Goal: Task Accomplishment & Management: Manage account settings

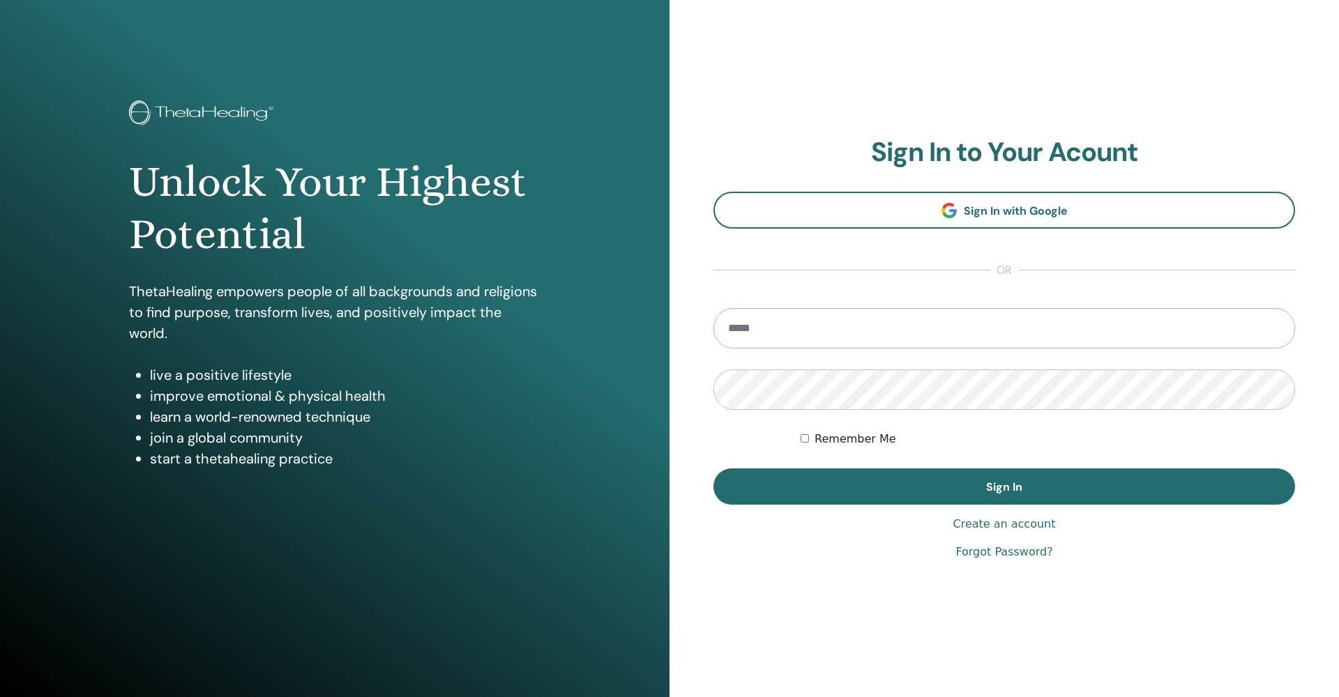
type input "**********"
click at [1004, 487] on button "Sign In" at bounding box center [1005, 487] width 582 height 36
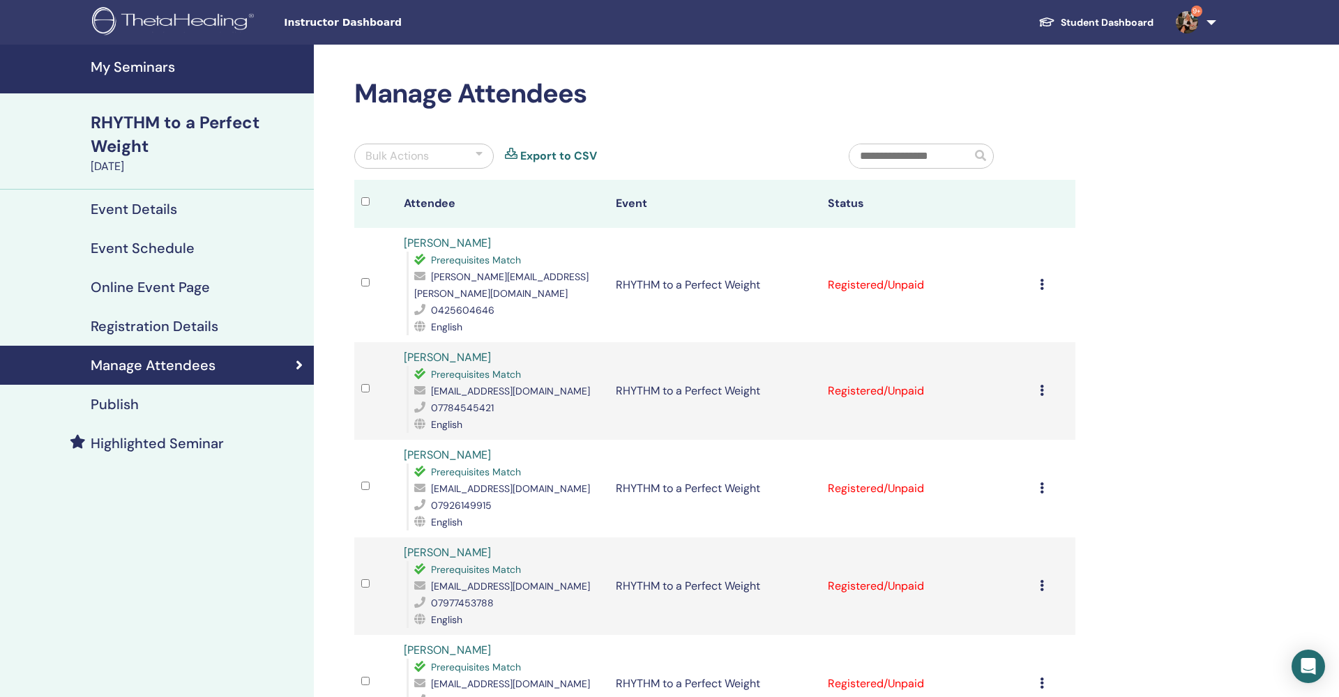
click at [102, 61] on h4 "My Seminars" at bounding box center [198, 67] width 215 height 17
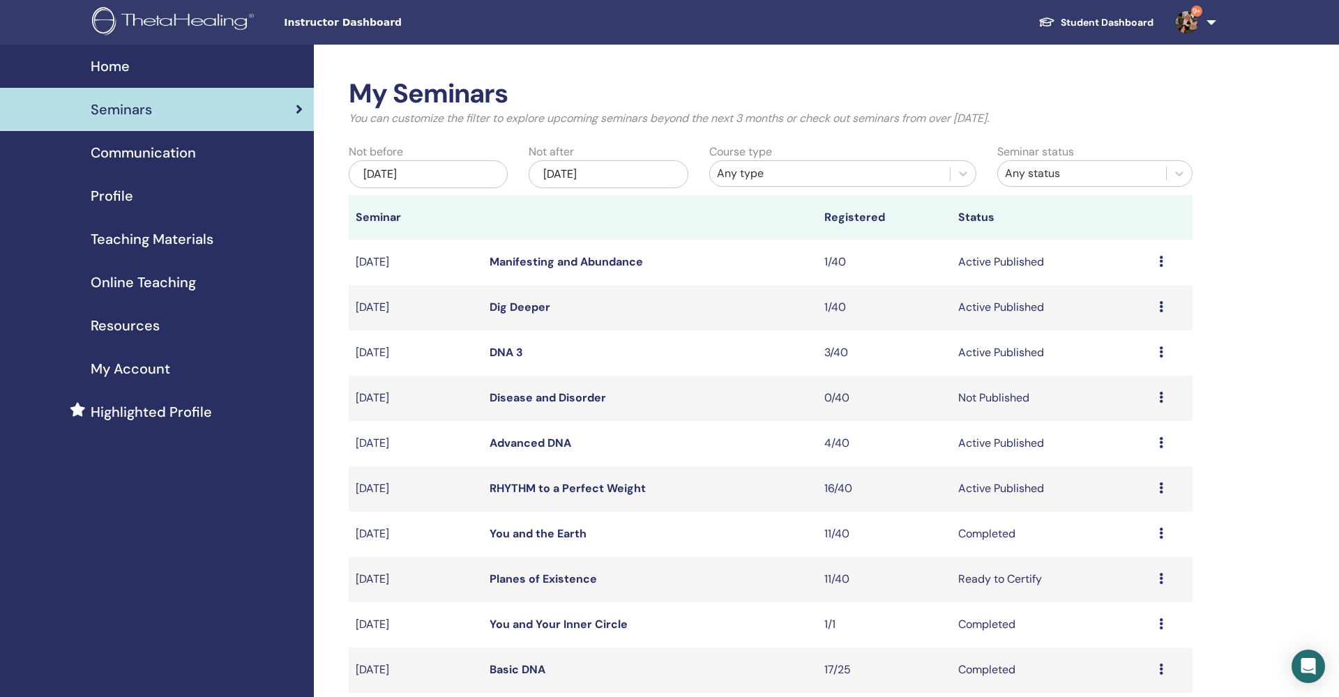
click at [629, 173] on div "Nov/20, 2025" at bounding box center [608, 174] width 159 height 28
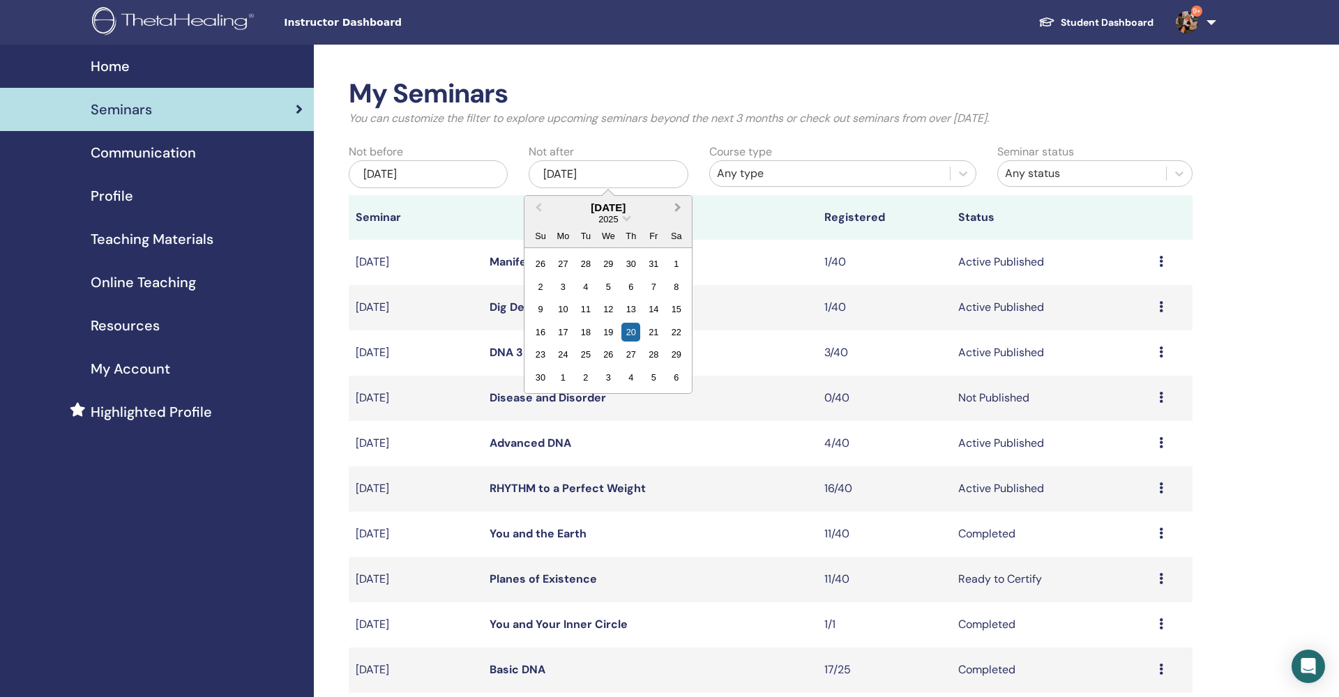
click at [678, 206] on span "Next Month" at bounding box center [678, 207] width 0 height 15
click at [630, 326] on div "26" at bounding box center [630, 332] width 19 height 19
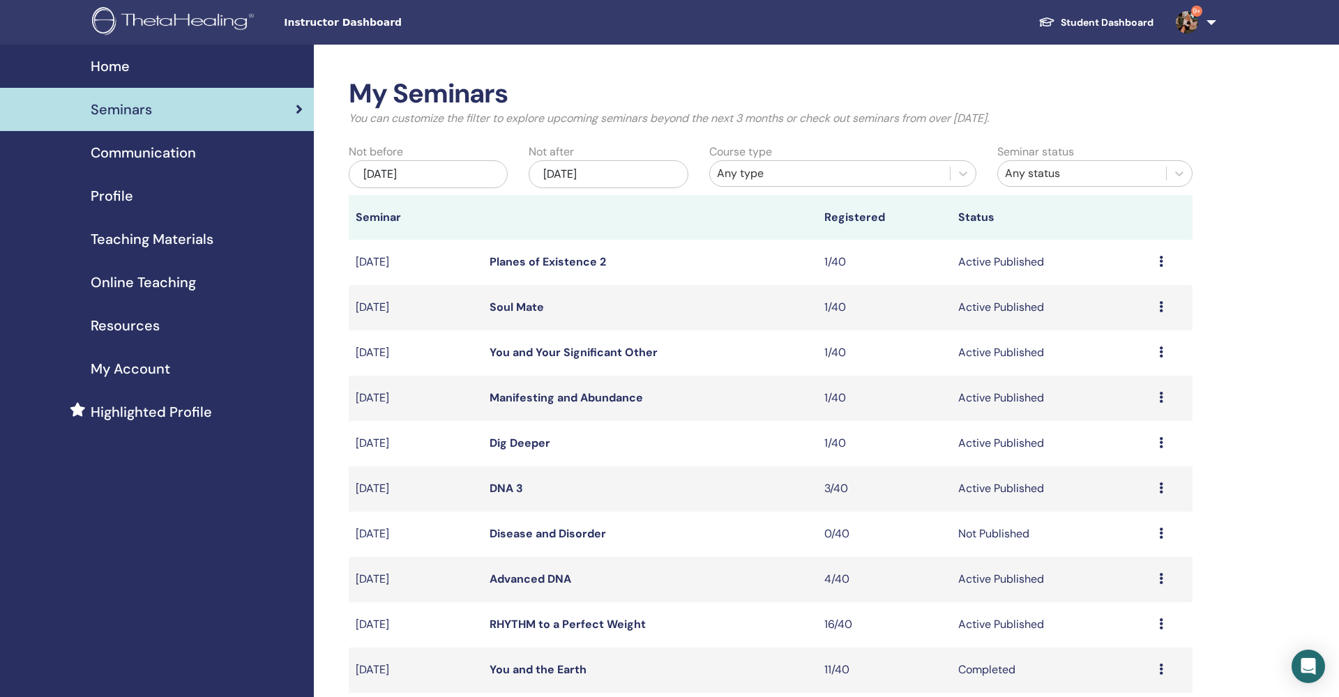
click at [541, 259] on link "Planes of Existence 2" at bounding box center [548, 262] width 116 height 15
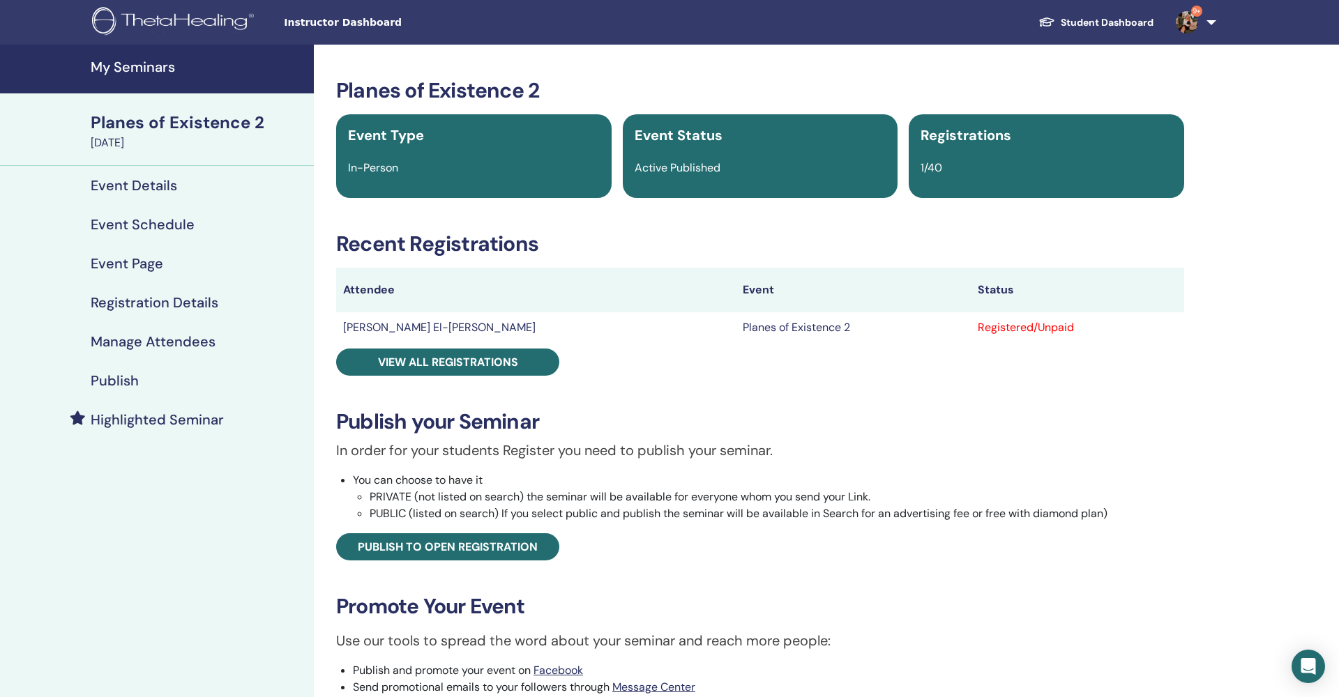
scroll to position [0, 1]
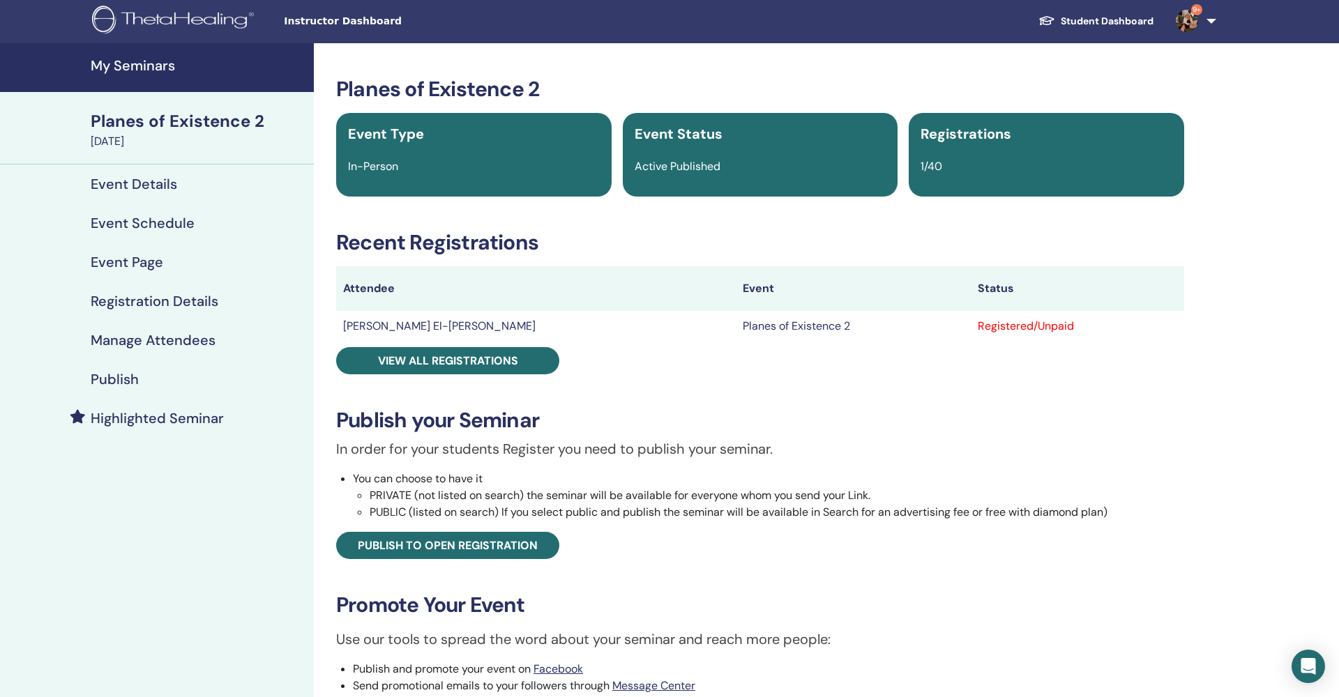
click at [153, 176] on h4 "Event Details" at bounding box center [134, 184] width 86 height 17
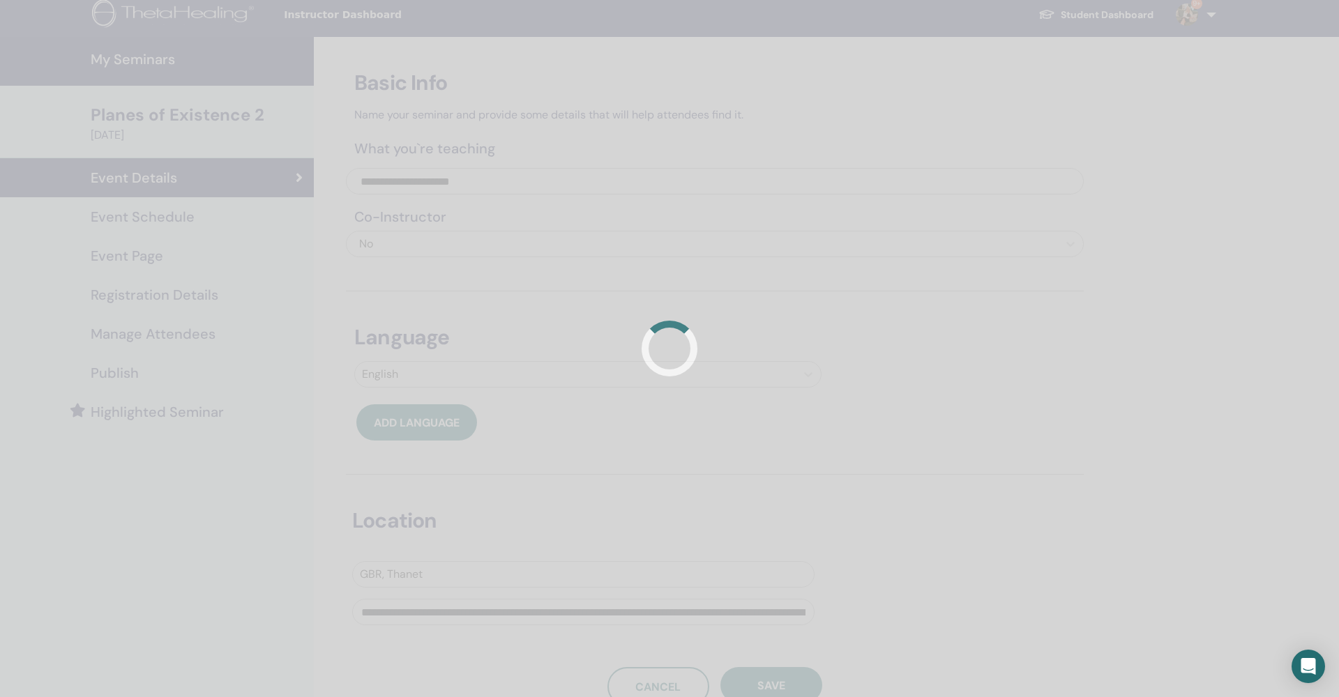
scroll to position [6, 0]
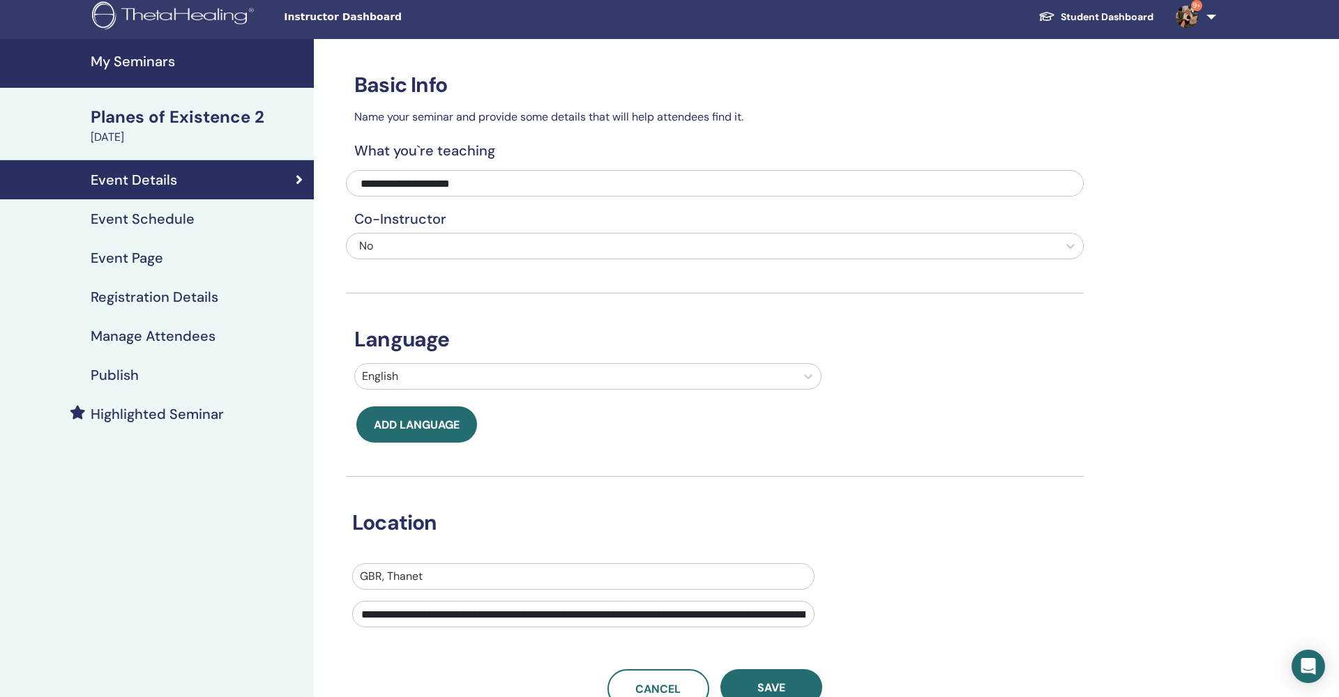
click at [159, 225] on h4 "Event Schedule" at bounding box center [143, 219] width 104 height 17
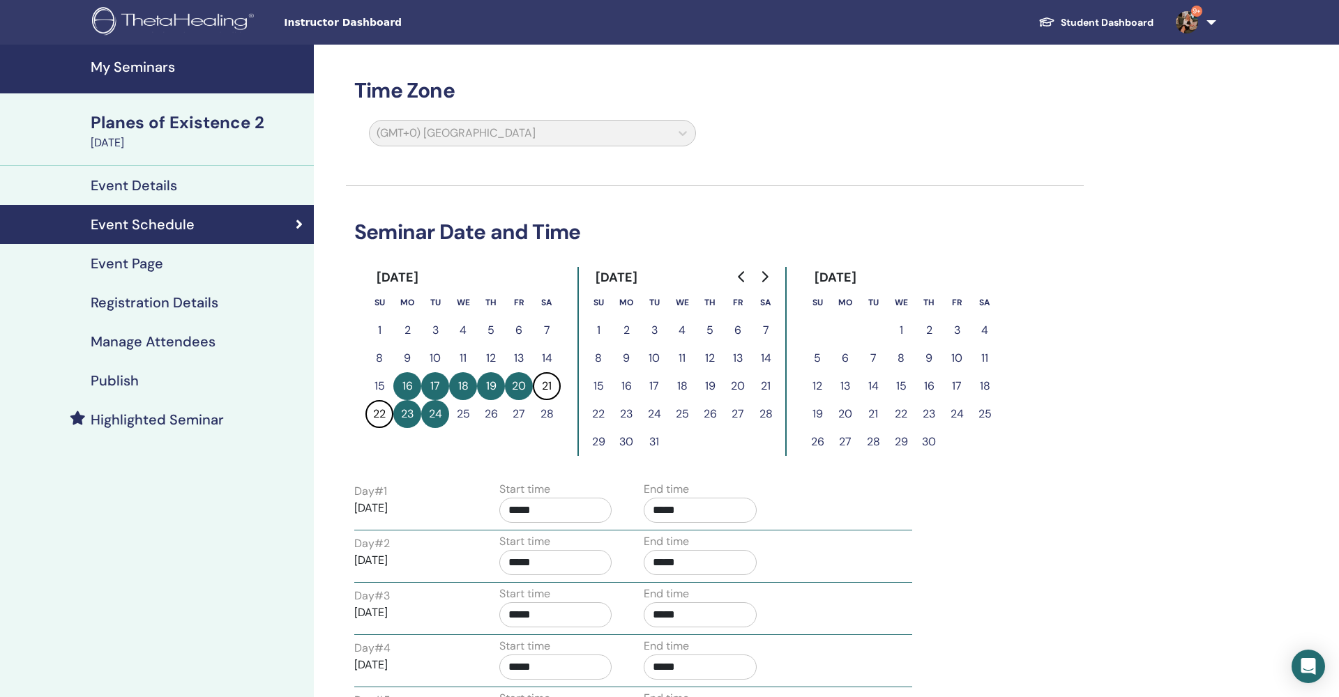
scroll to position [-1, 0]
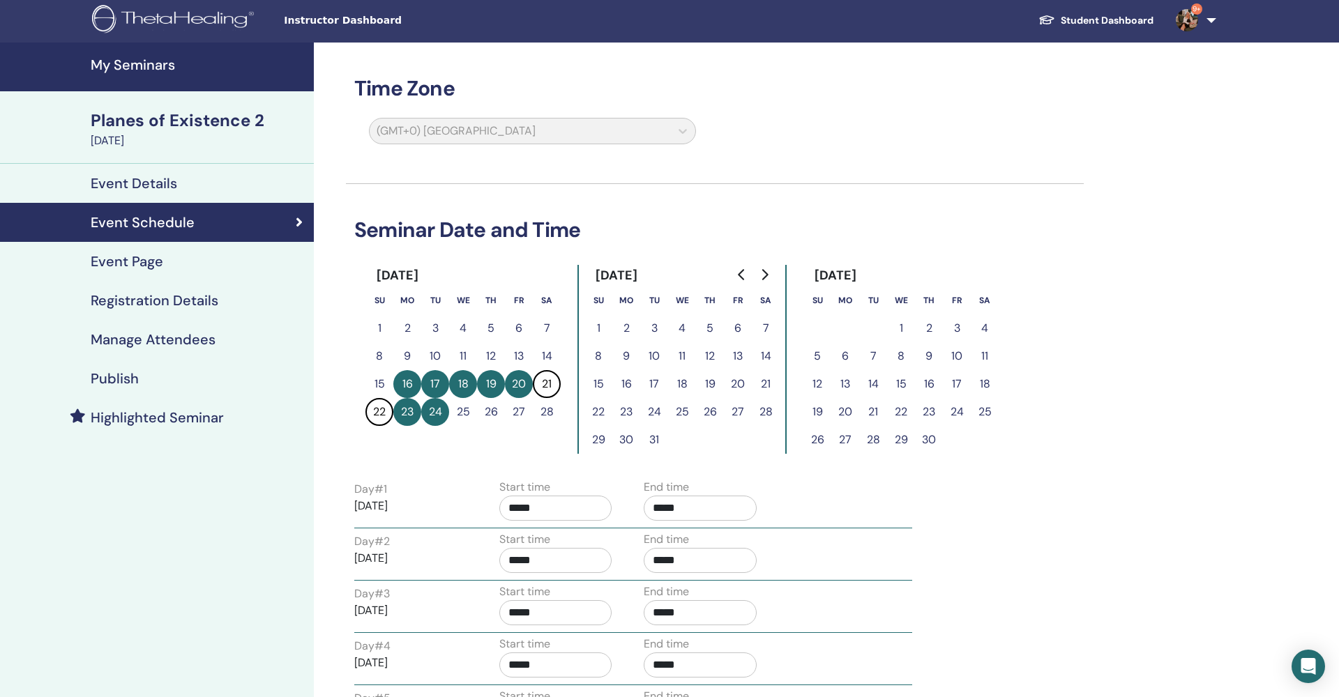
click at [414, 383] on button "16" at bounding box center [407, 384] width 28 height 28
click at [412, 383] on button "16" at bounding box center [407, 384] width 28 height 28
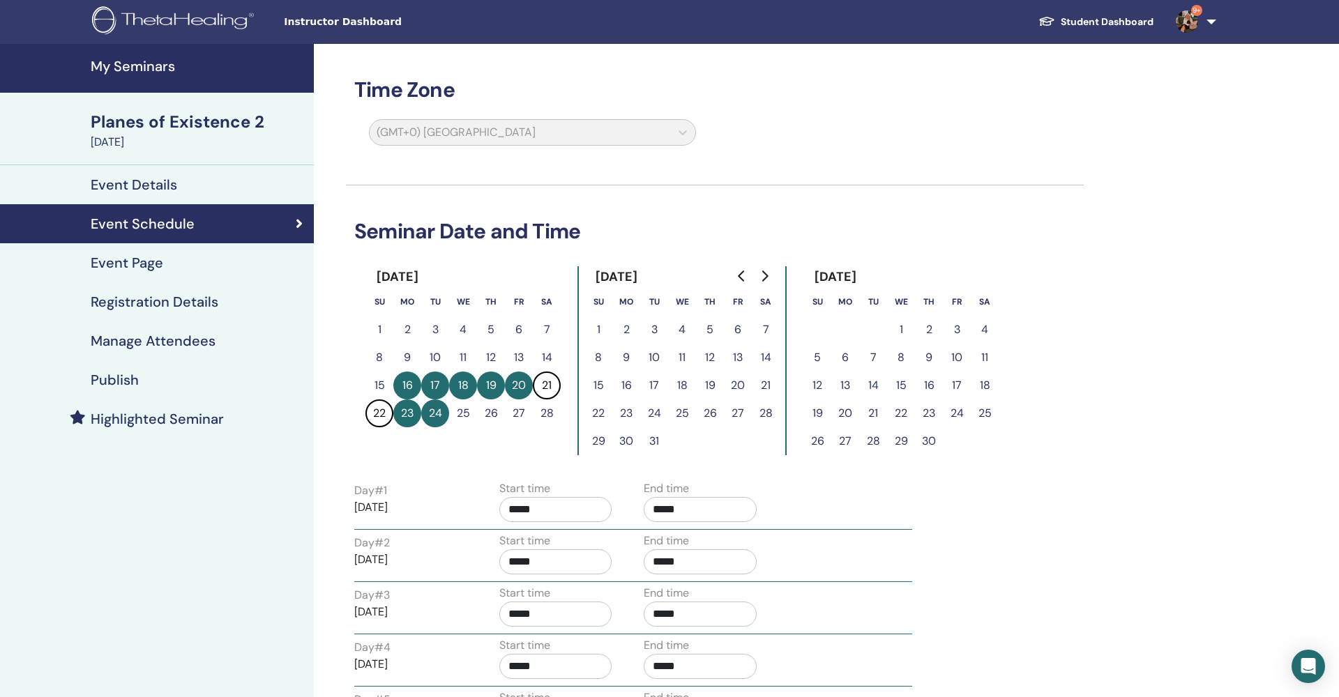
click at [412, 383] on button "16" at bounding box center [407, 386] width 28 height 28
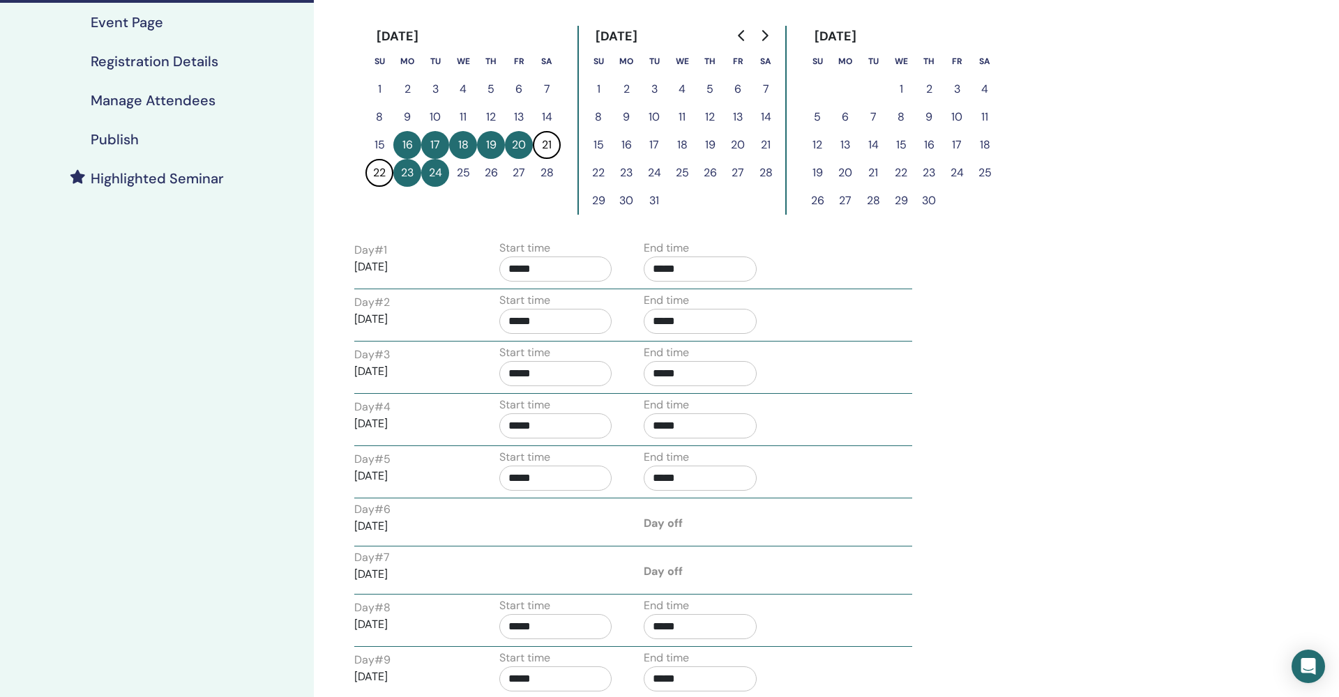
scroll to position [200, 0]
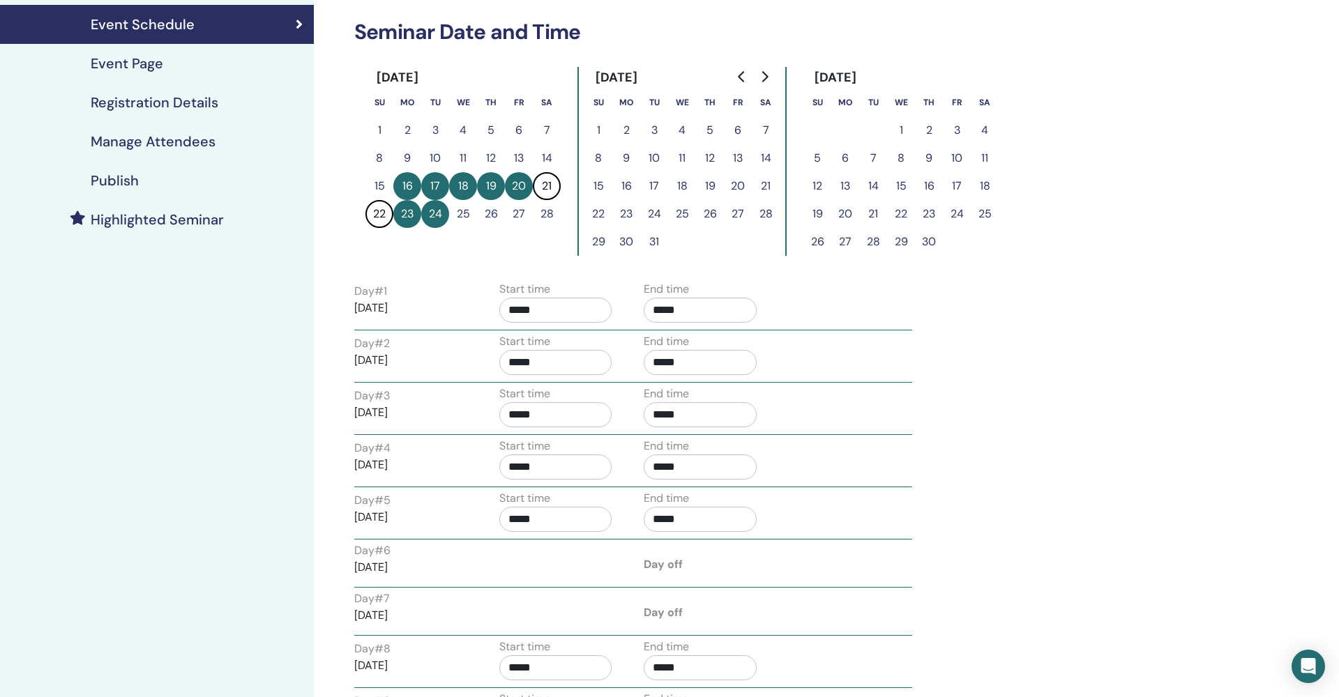
click at [531, 311] on input "*****" at bounding box center [555, 310] width 113 height 25
click at [538, 307] on input "*****" at bounding box center [555, 310] width 113 height 25
click at [536, 308] on input "*****" at bounding box center [555, 310] width 113 height 25
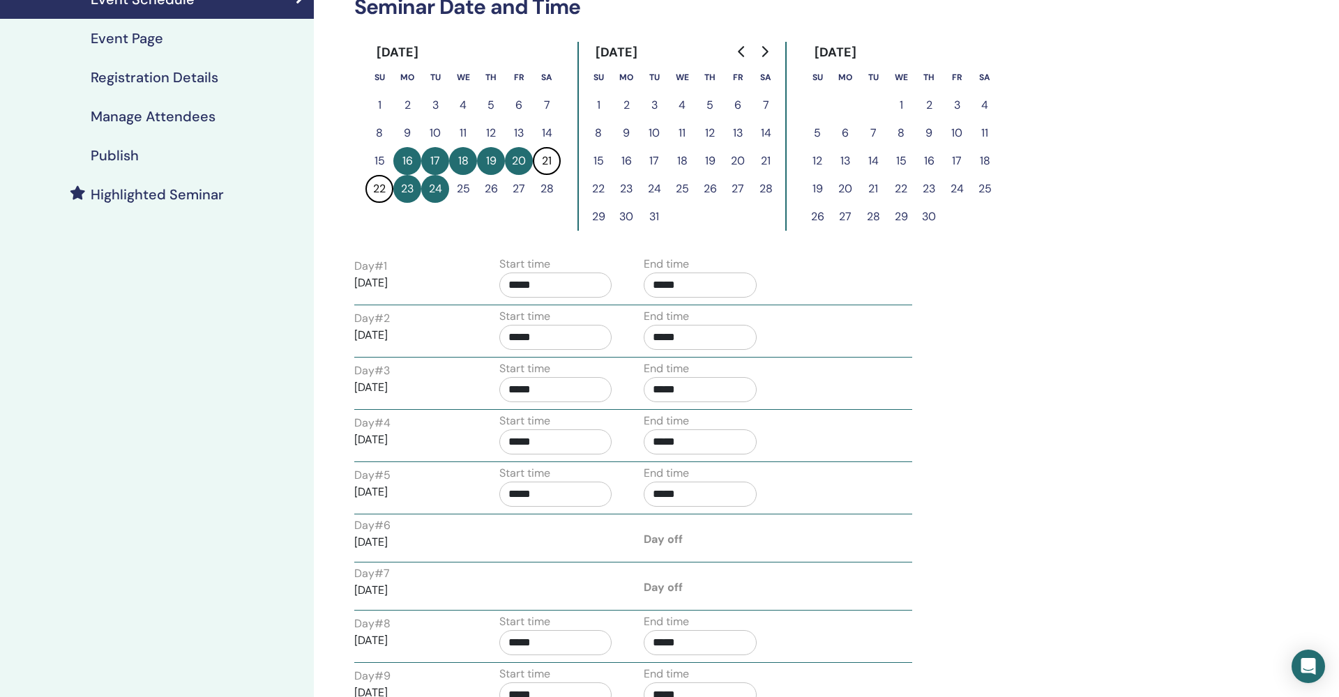
scroll to position [175, 0]
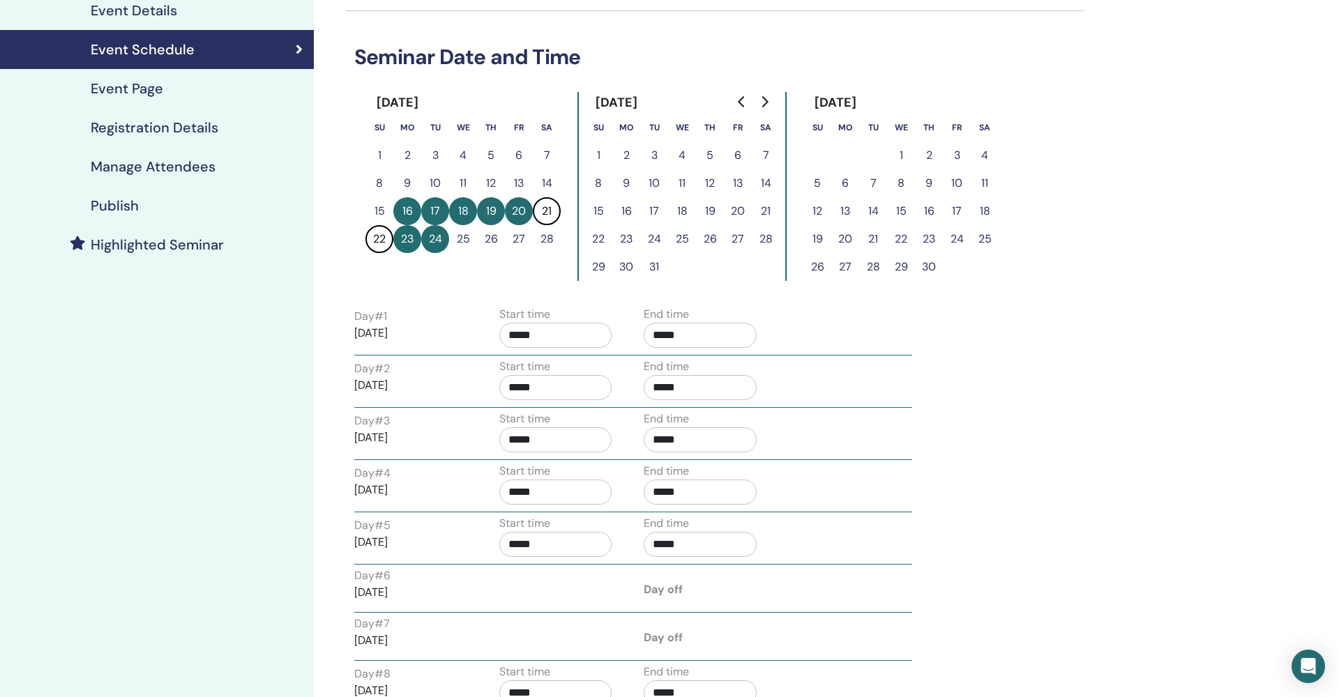
click at [412, 213] on button "16" at bounding box center [407, 211] width 28 height 28
click at [441, 208] on button "17" at bounding box center [435, 211] width 28 height 28
click at [458, 211] on button "18" at bounding box center [463, 211] width 28 height 28
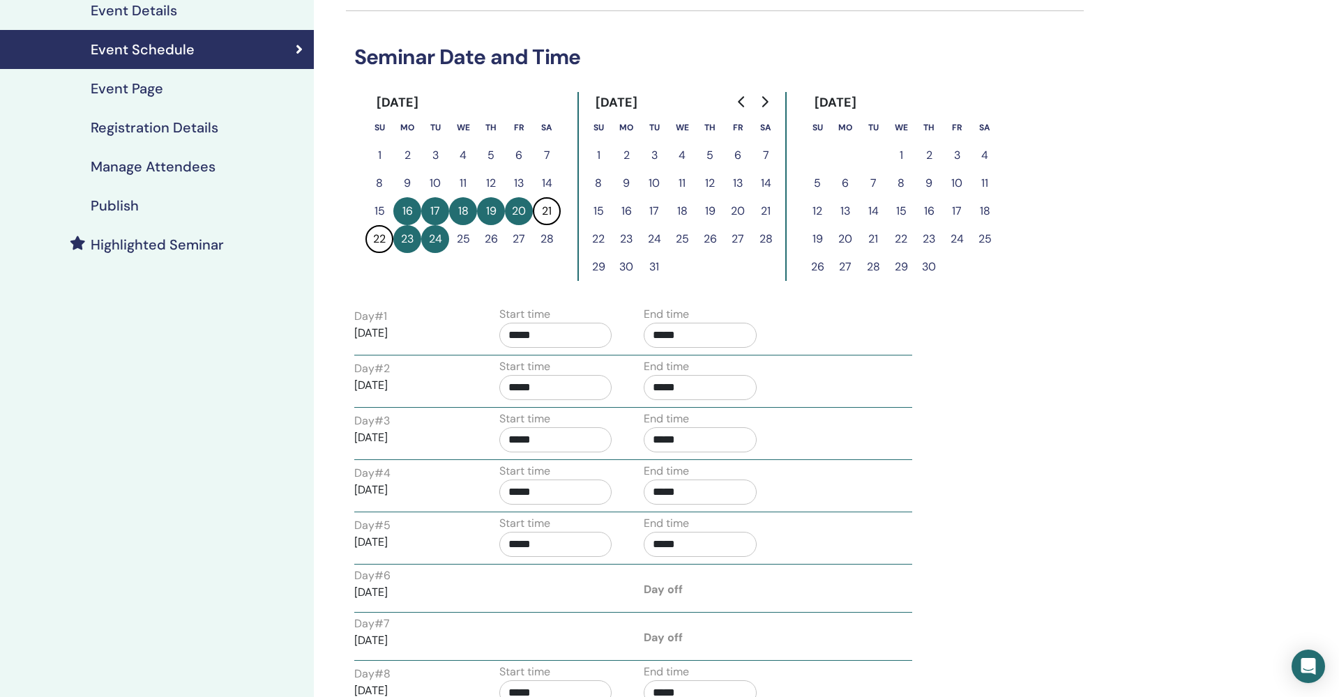
click at [492, 216] on button "19" at bounding box center [491, 211] width 28 height 28
click at [141, 211] on div "Publish" at bounding box center [157, 205] width 292 height 17
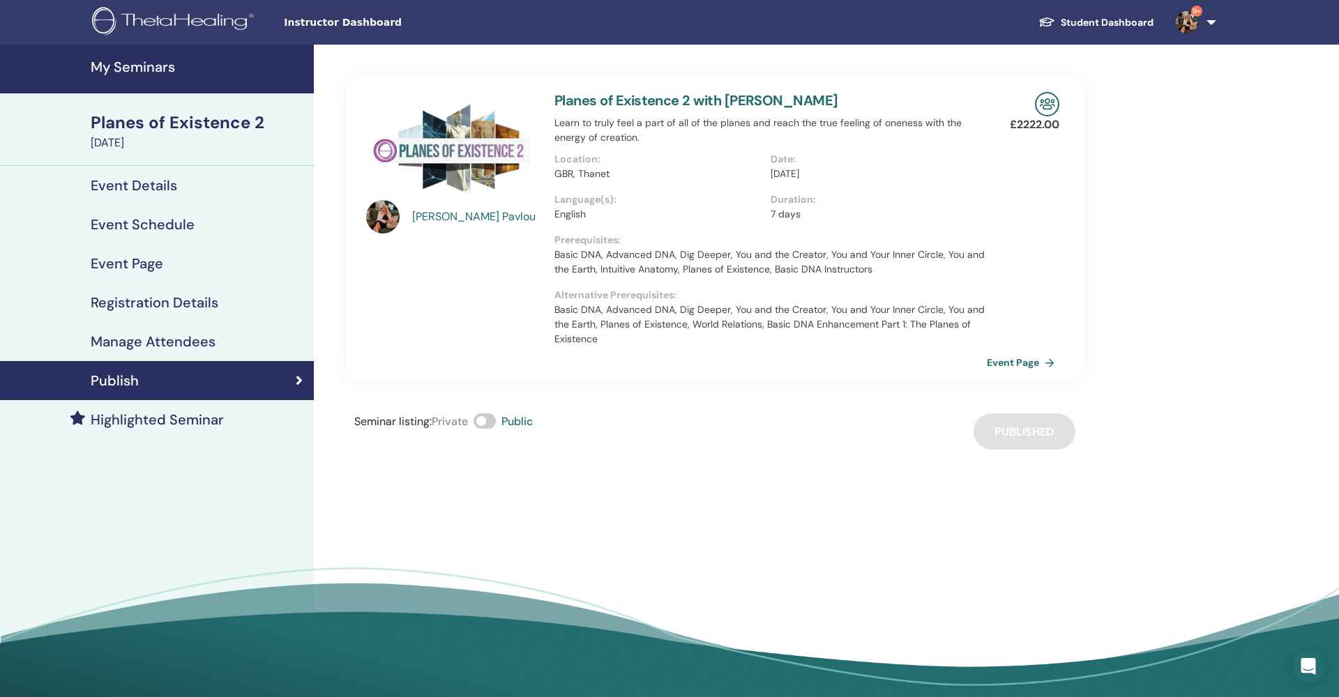
click at [158, 67] on h4 "My Seminars" at bounding box center [198, 67] width 215 height 17
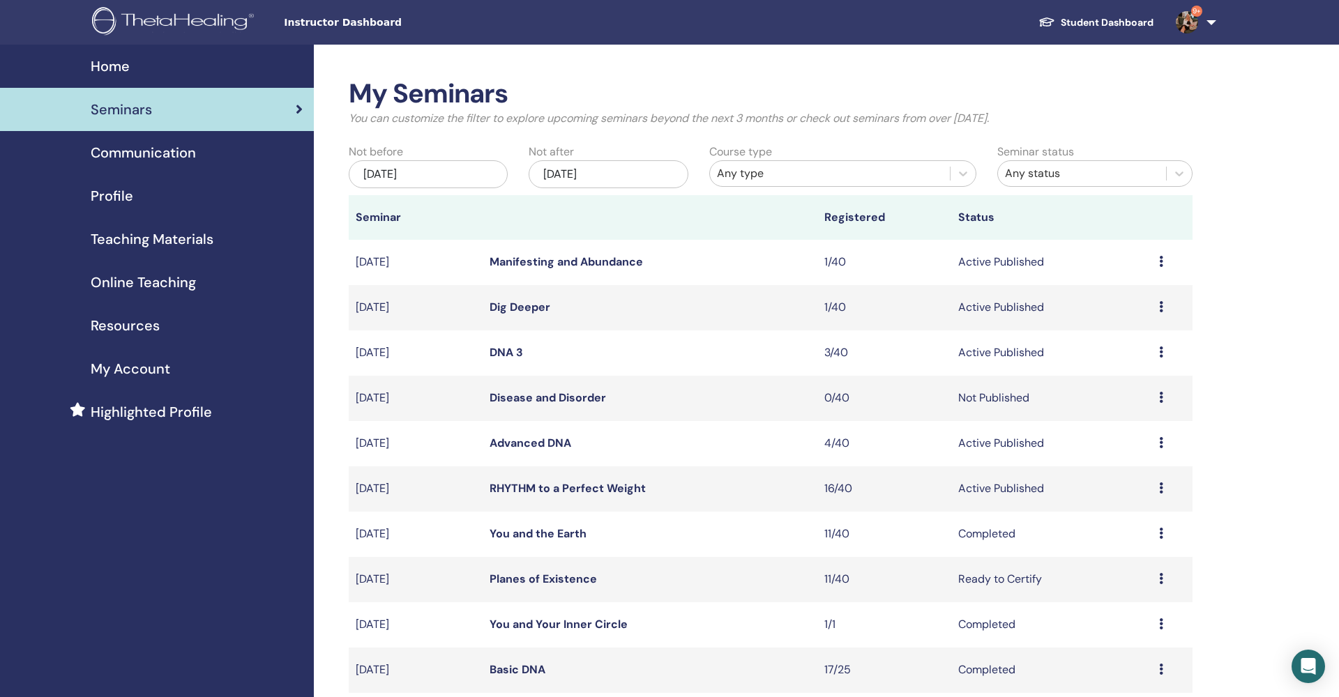
click at [626, 177] on div "[DATE]" at bounding box center [608, 174] width 159 height 28
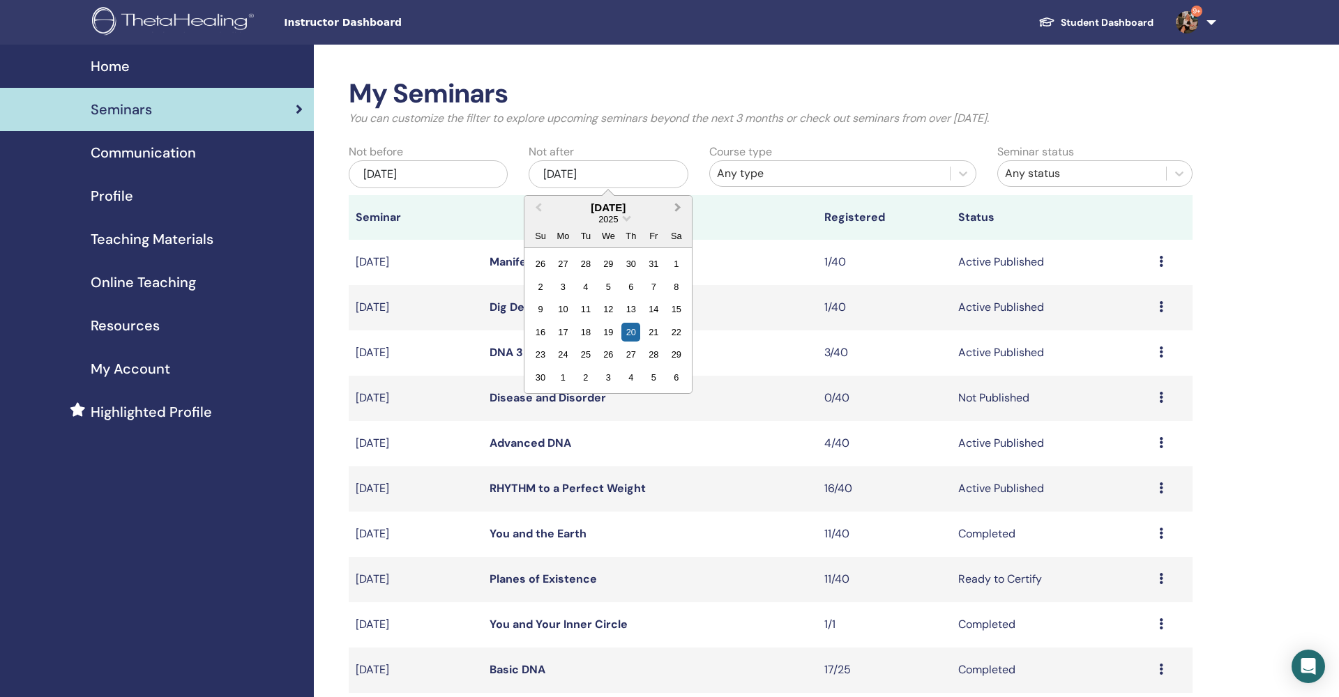
click at [678, 208] on span "Next Month" at bounding box center [678, 207] width 0 height 15
click at [603, 334] on div "21" at bounding box center [608, 332] width 19 height 19
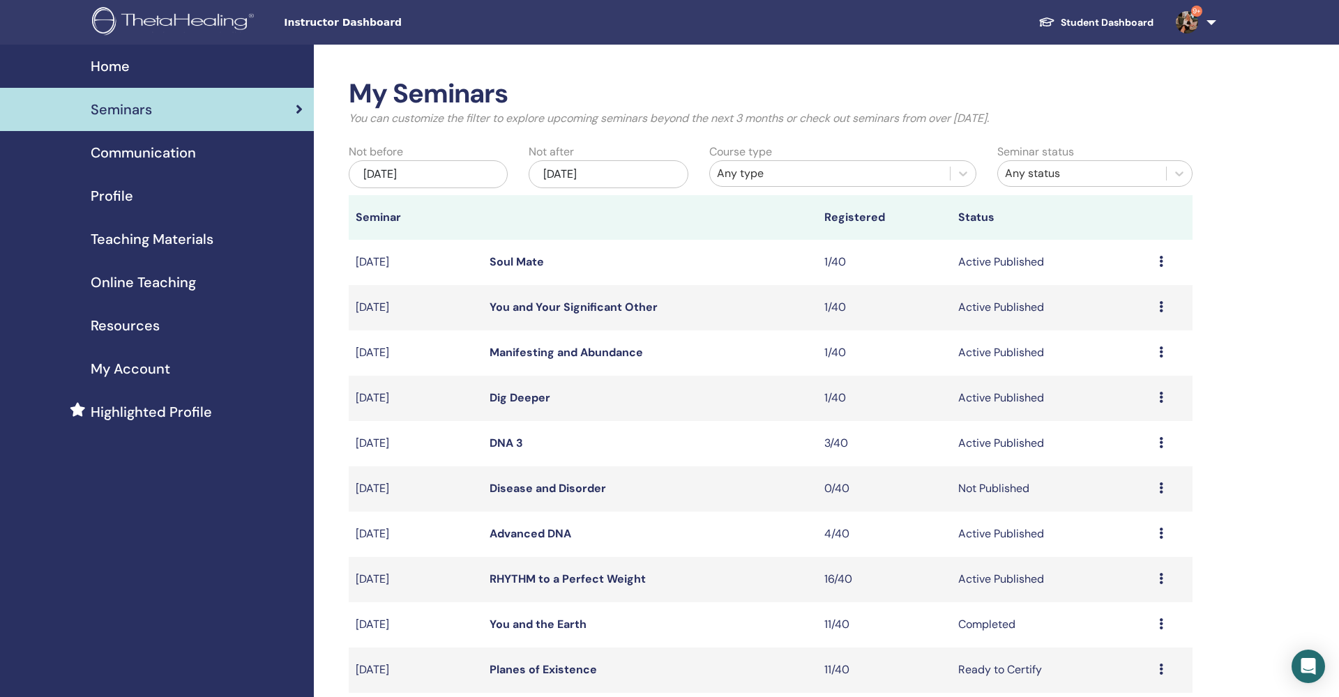
click at [628, 174] on div "[DATE]" at bounding box center [608, 174] width 159 height 28
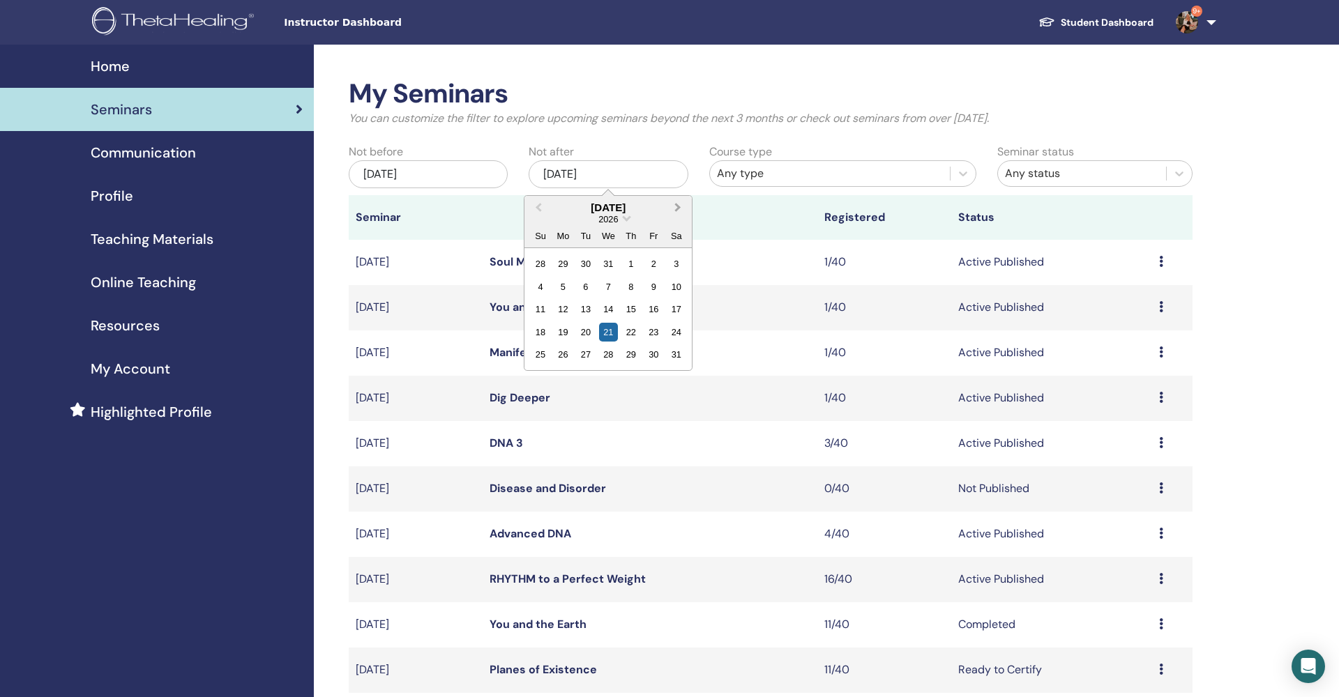
click at [678, 204] on span "Next Month" at bounding box center [678, 207] width 0 height 15
click at [678, 206] on span "Next Month" at bounding box center [678, 207] width 0 height 15
click at [645, 267] on div "6" at bounding box center [653, 264] width 19 height 19
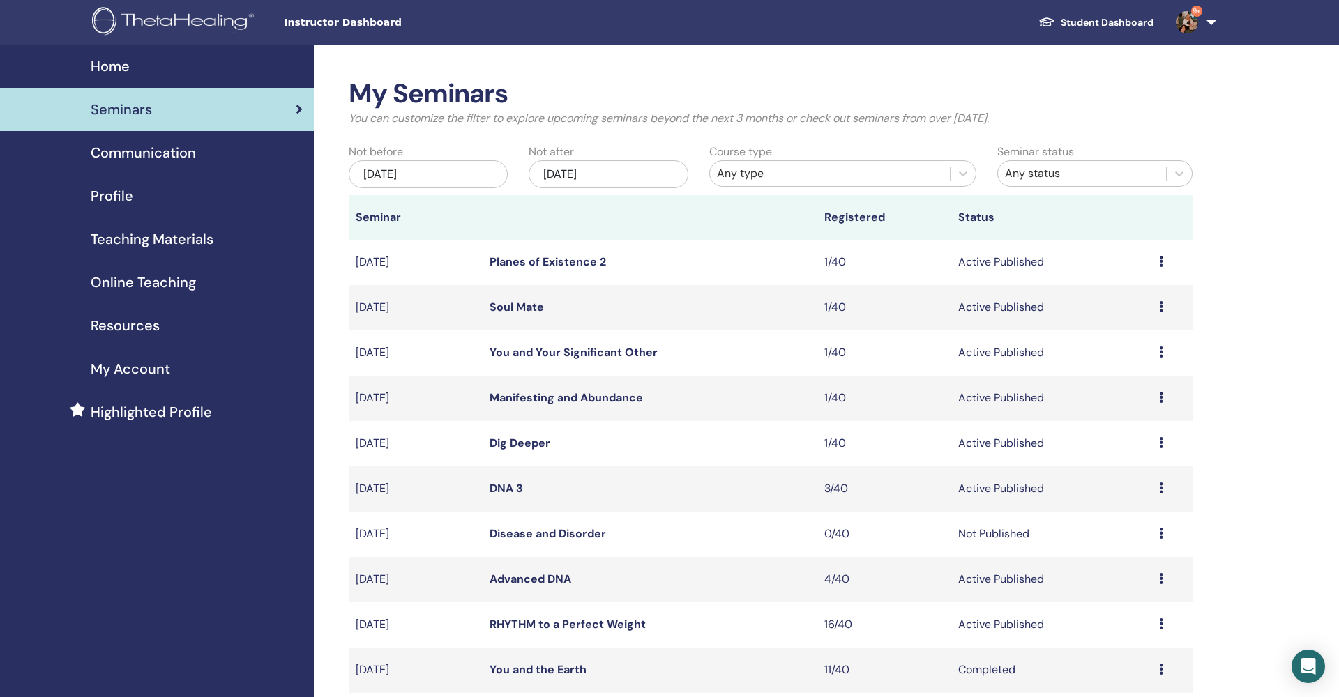
click at [1157, 261] on td "Preview Edit Attendees Cancel" at bounding box center [1172, 262] width 40 height 45
click at [1163, 262] on icon at bounding box center [1161, 261] width 4 height 11
click at [1119, 338] on p "Cancel" at bounding box center [1121, 336] width 53 height 17
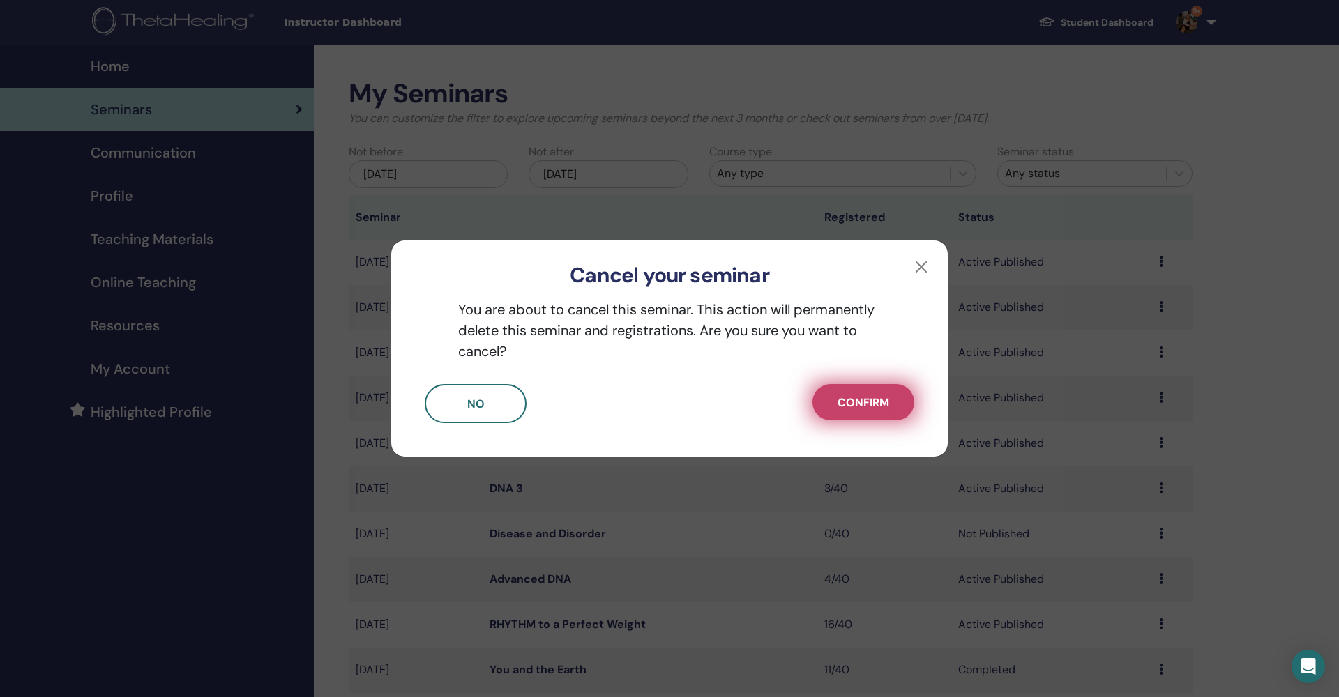
click at [837, 404] on button "Confirm" at bounding box center [864, 402] width 102 height 36
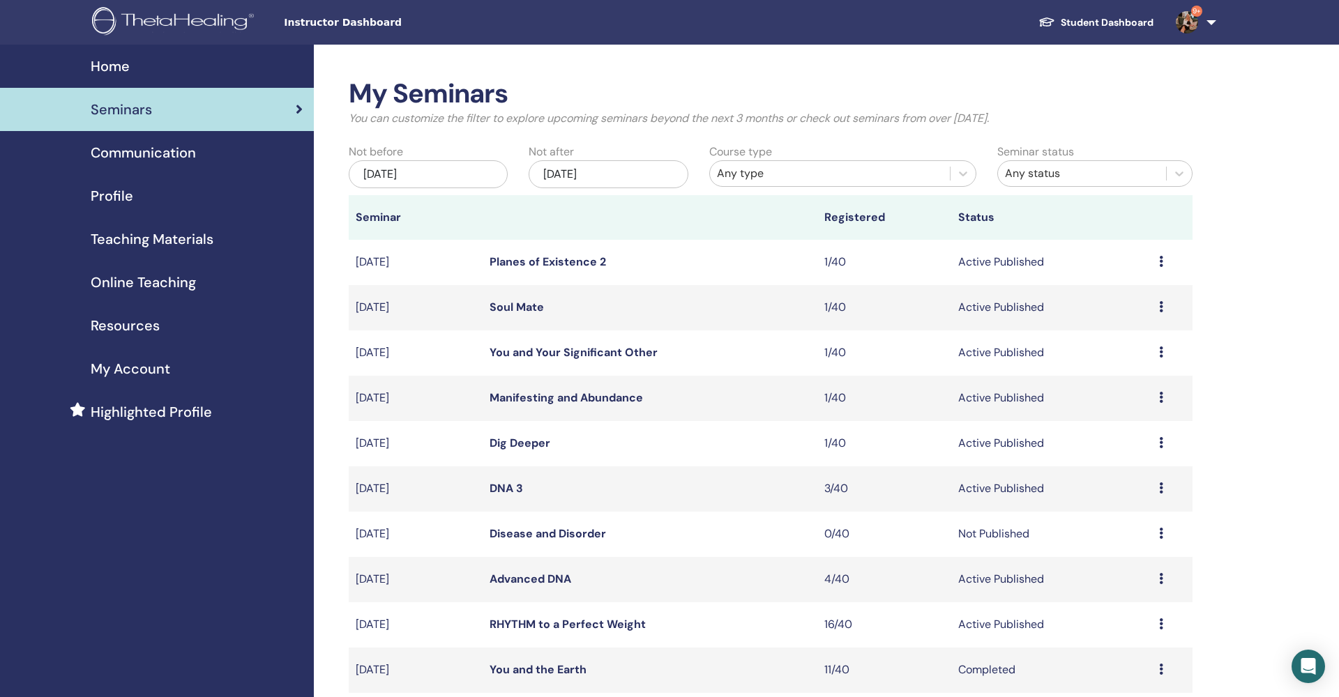
click at [588, 264] on link "Planes of Existence 2" at bounding box center [548, 262] width 116 height 15
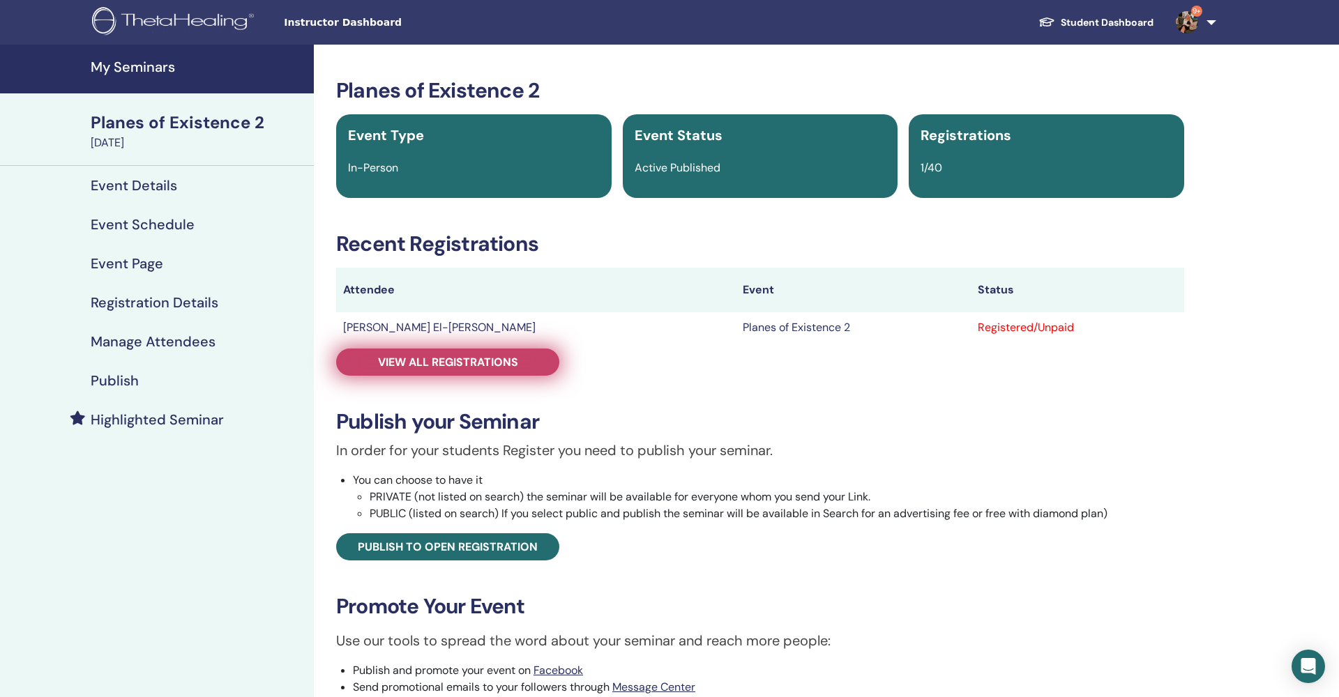
click at [406, 357] on span "View all registrations" at bounding box center [448, 362] width 140 height 15
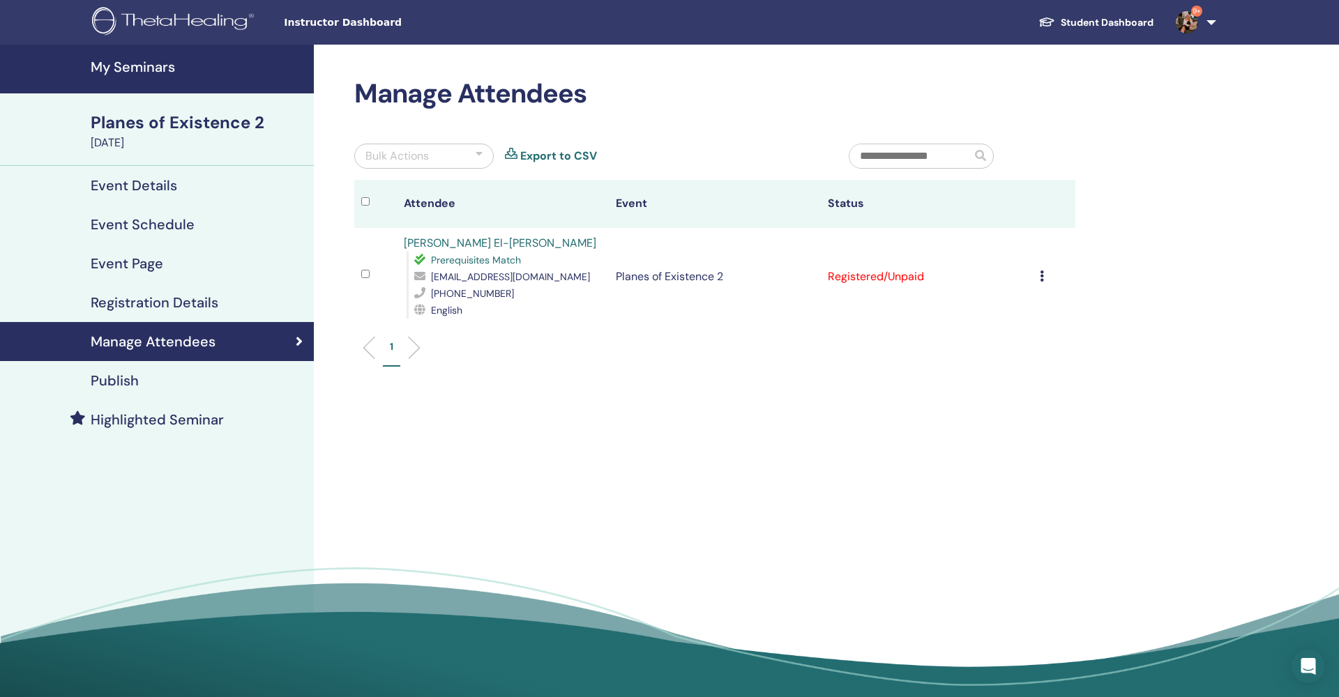
click at [1042, 280] on icon at bounding box center [1042, 276] width 4 height 11
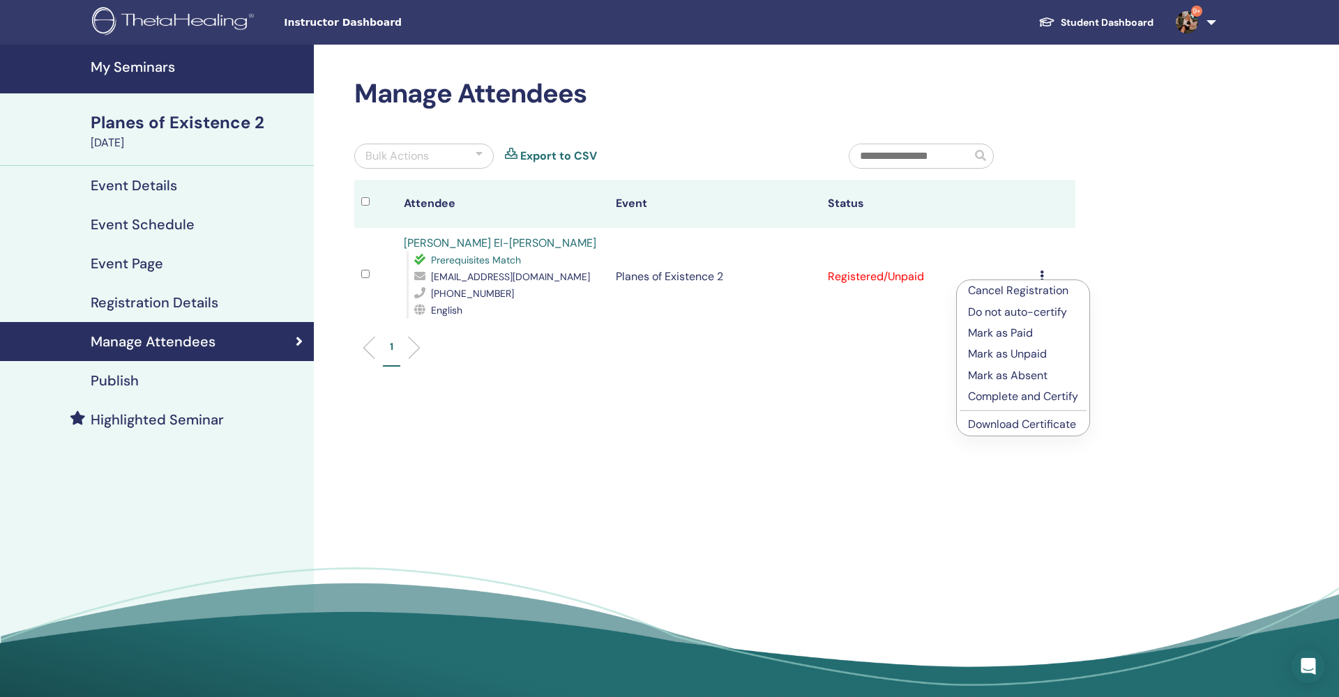
click at [1040, 294] on p "Cancel Registration" at bounding box center [1023, 290] width 110 height 17
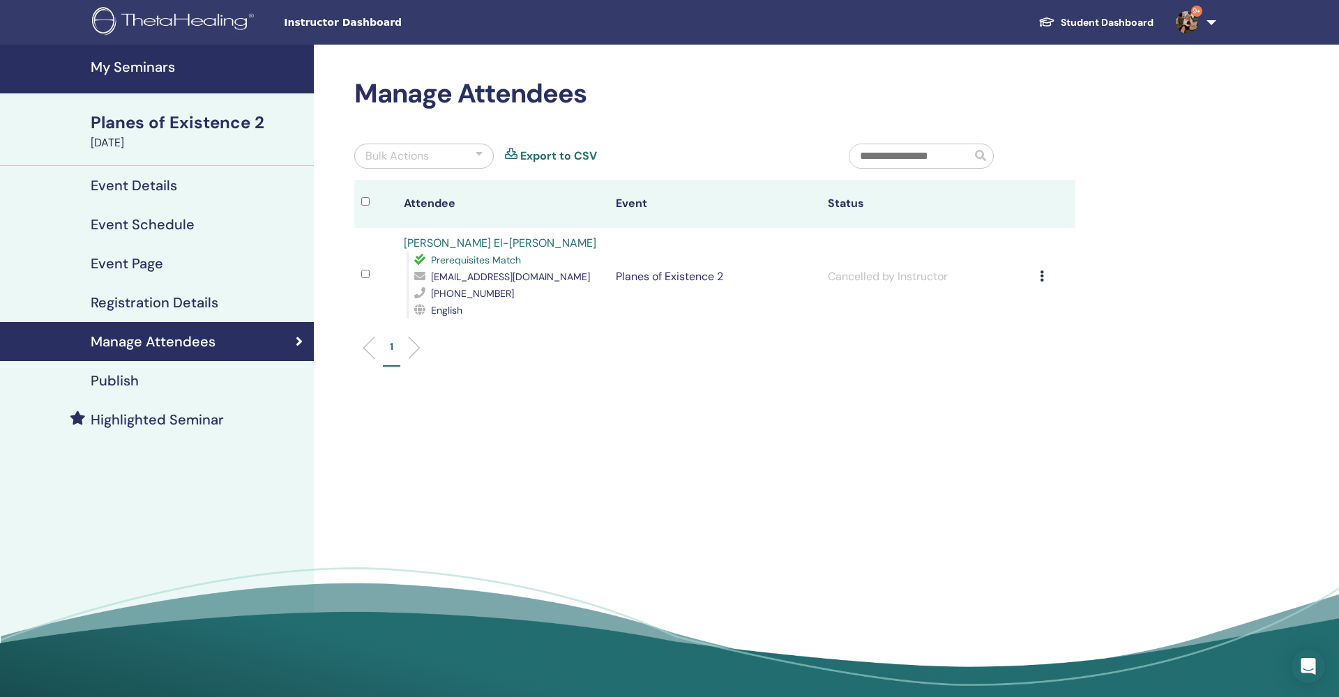
click at [137, 121] on div "Planes of Existence 2" at bounding box center [198, 123] width 215 height 24
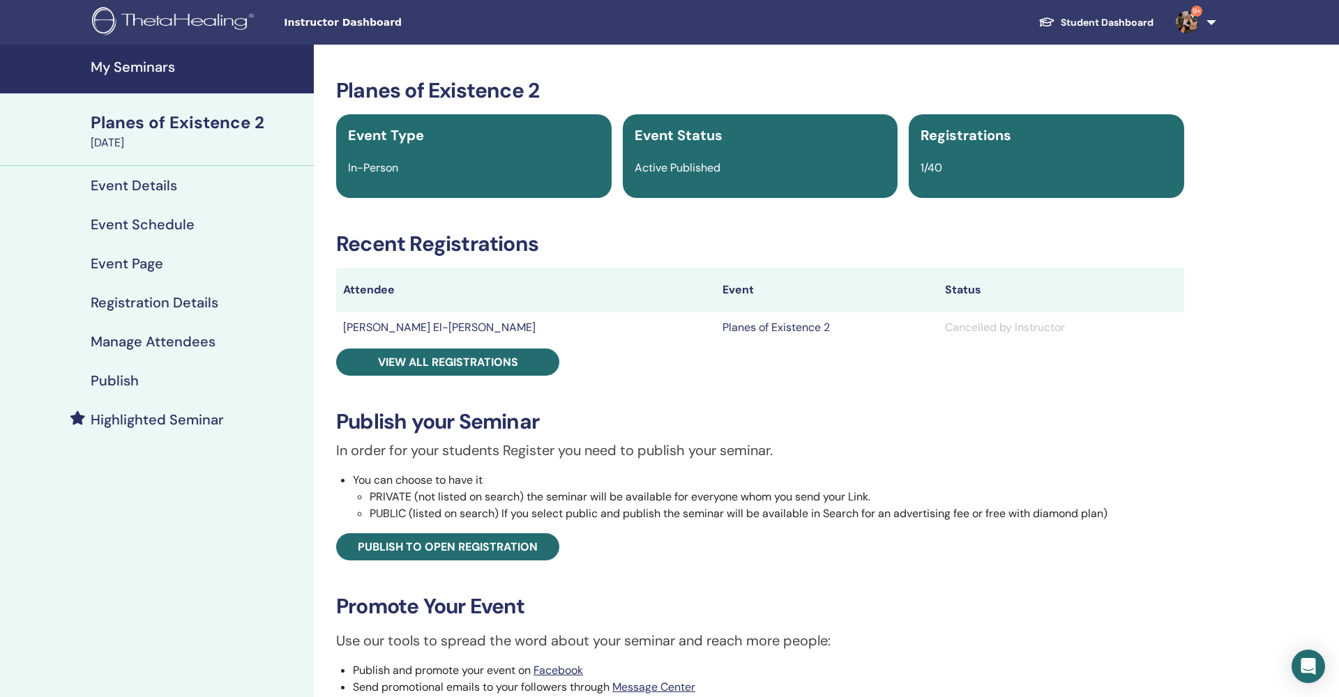
click at [137, 121] on div "Planes of Existence 2" at bounding box center [198, 123] width 215 height 24
click at [133, 69] on h4 "My Seminars" at bounding box center [198, 67] width 215 height 17
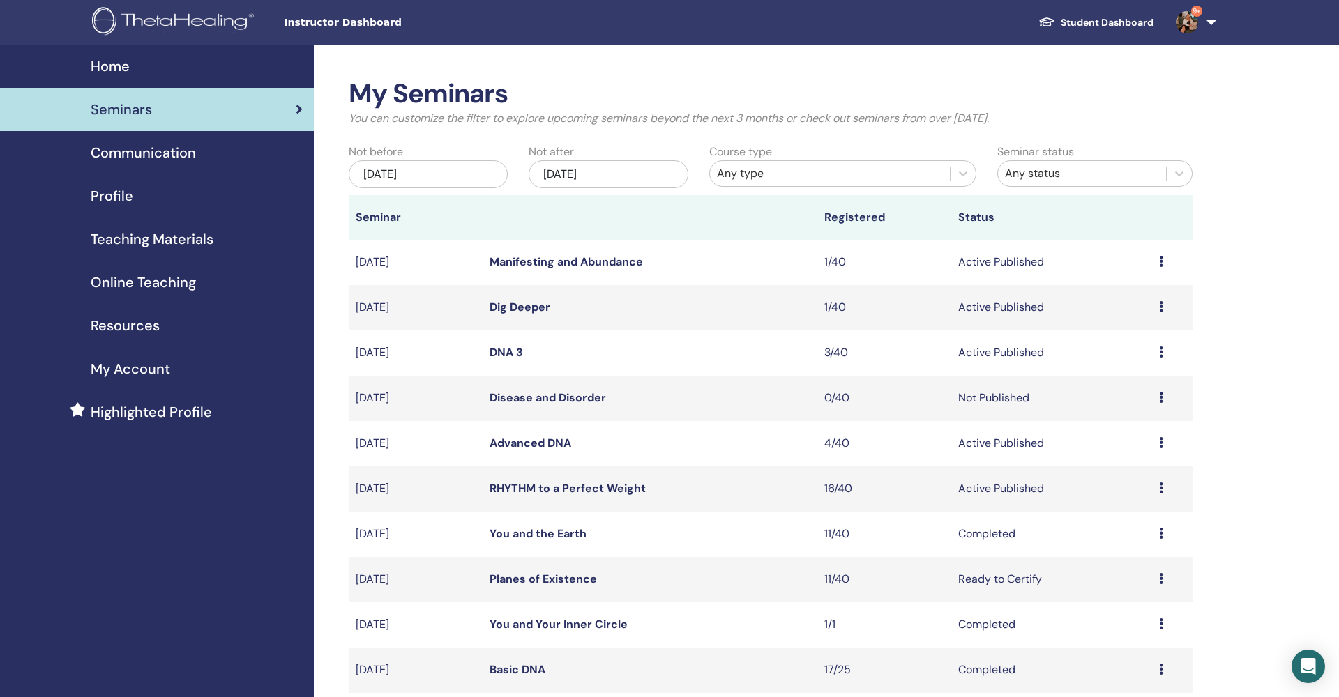
click at [600, 164] on div "[DATE]" at bounding box center [608, 174] width 159 height 28
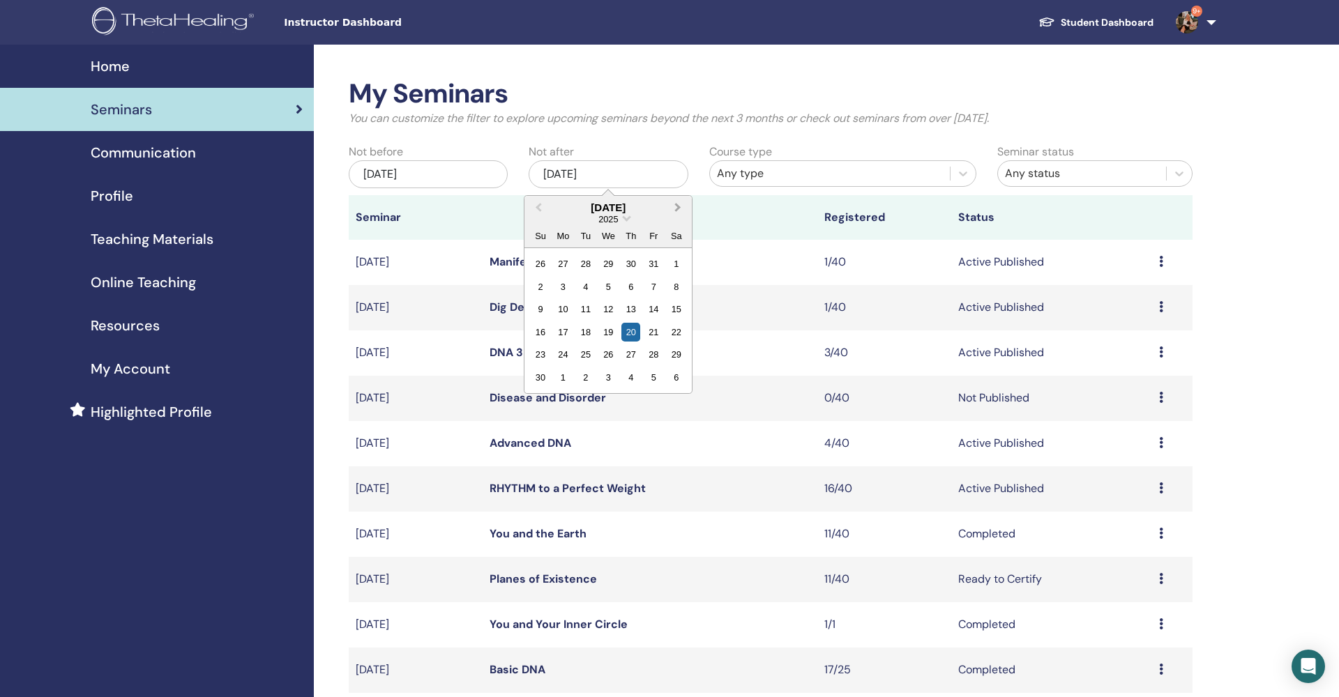
click at [679, 210] on button "Next Month" at bounding box center [679, 208] width 22 height 22
click at [678, 209] on span "Next Month" at bounding box center [678, 207] width 0 height 15
click at [678, 204] on span "Next Month" at bounding box center [678, 207] width 0 height 15
click at [648, 286] on div "13" at bounding box center [653, 287] width 19 height 19
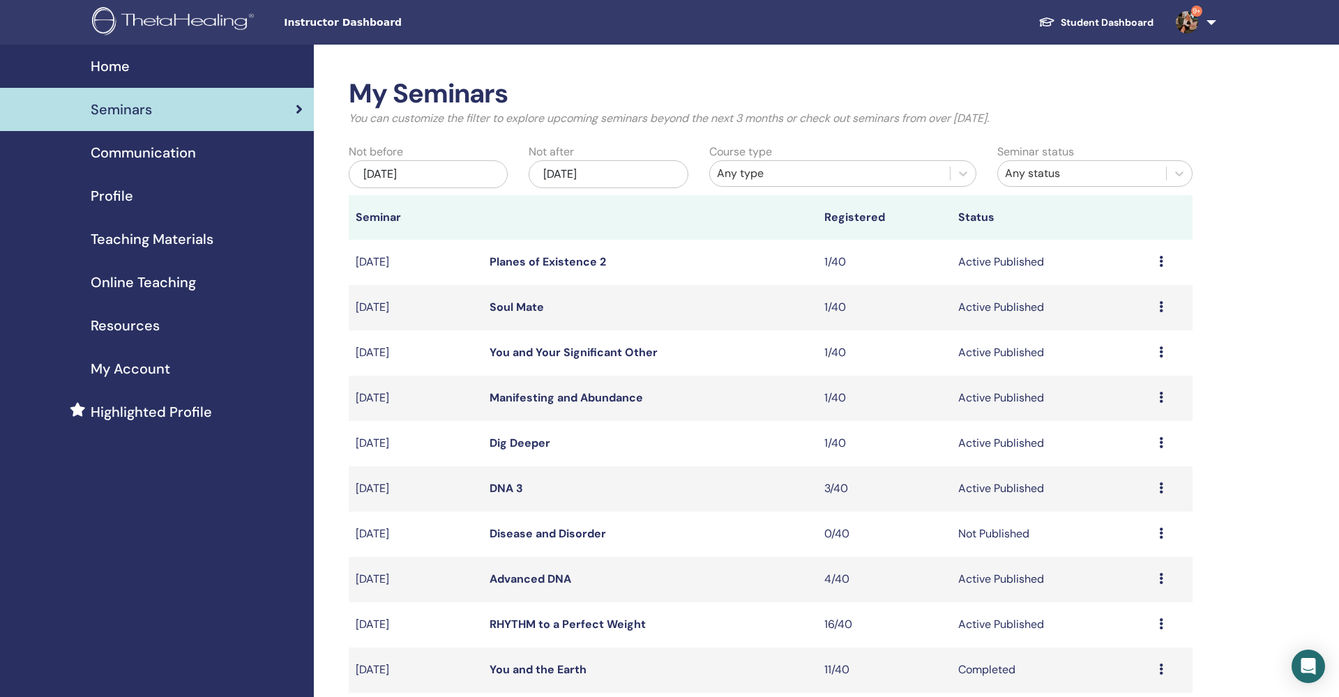
click at [1161, 260] on icon at bounding box center [1161, 261] width 4 height 11
click at [1117, 335] on p "Cancel" at bounding box center [1119, 334] width 53 height 17
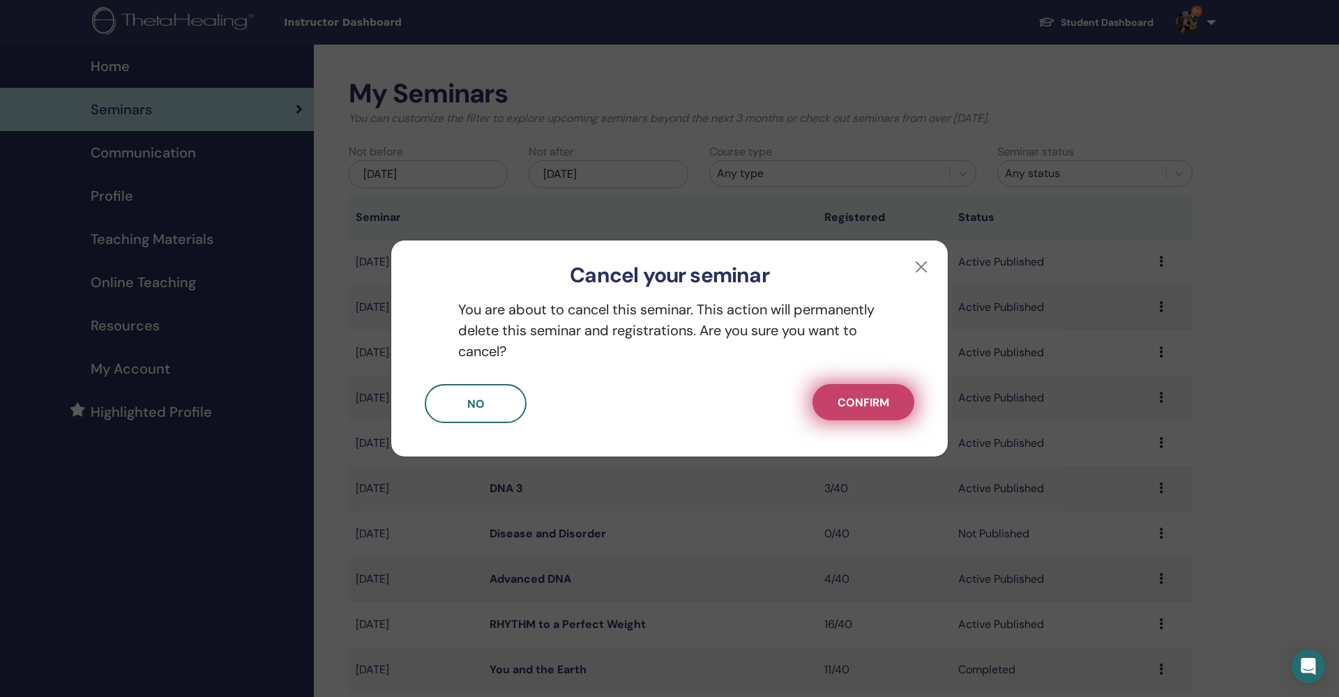
click at [879, 397] on span "Confirm" at bounding box center [864, 402] width 52 height 15
